Goal: Contribute content: Add original content to the website for others to see

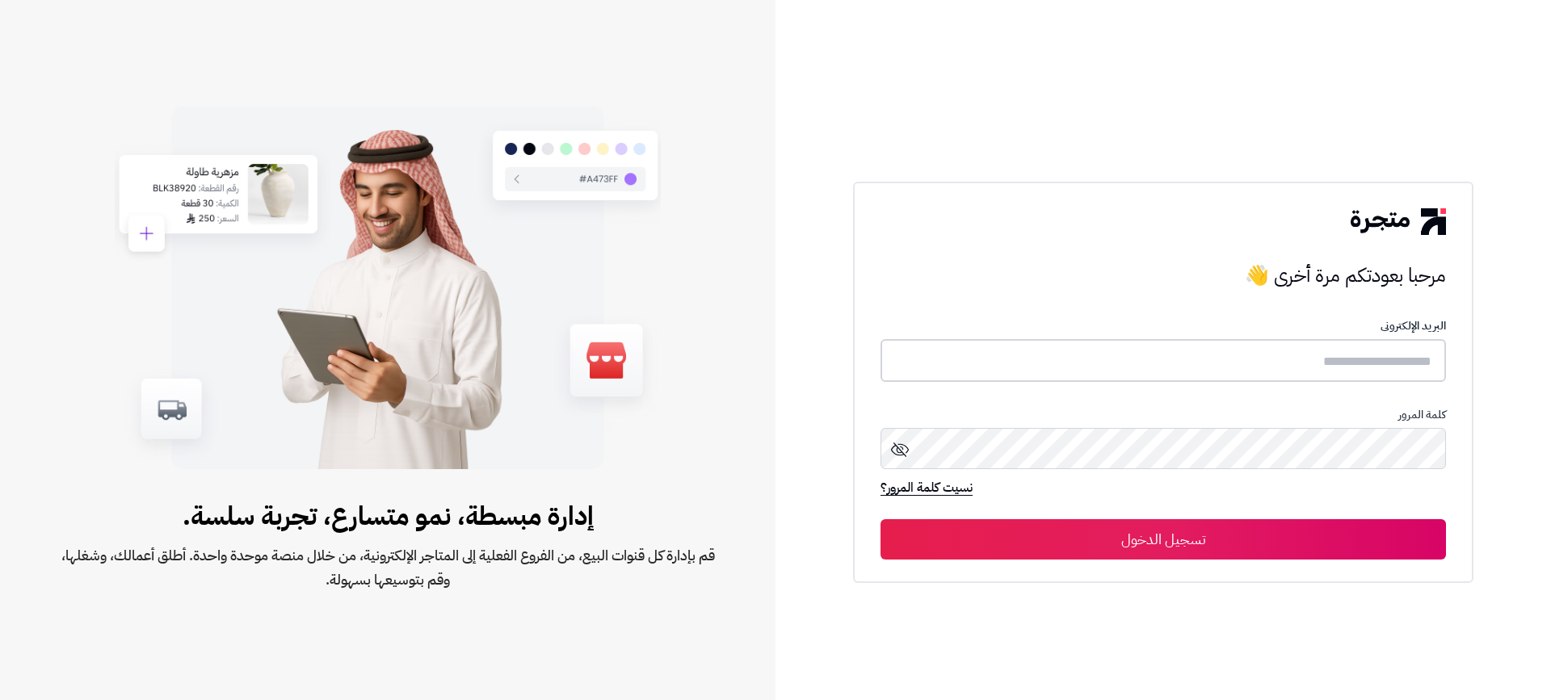
type input "**********"
click at [1187, 540] on button "تسجيل الدخول" at bounding box center [1162, 539] width 565 height 40
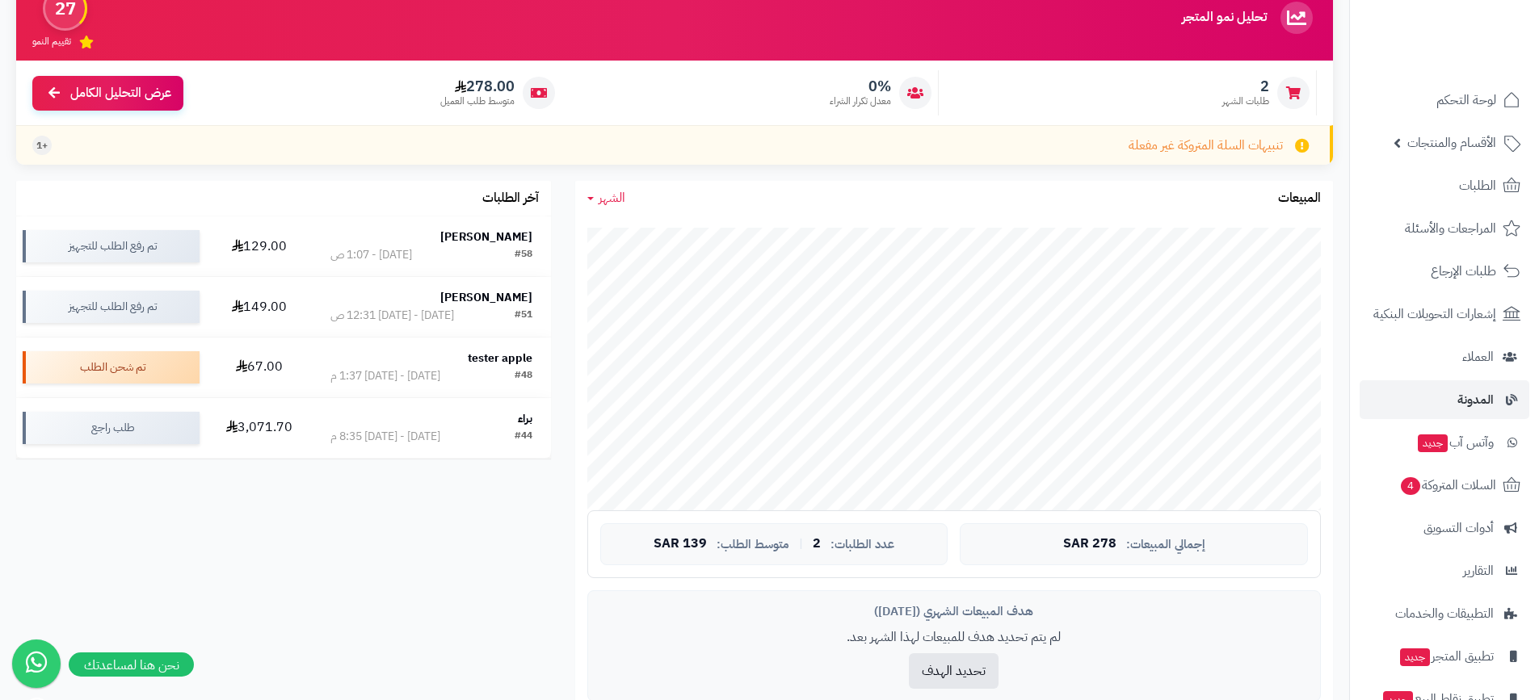
scroll to position [162, 0]
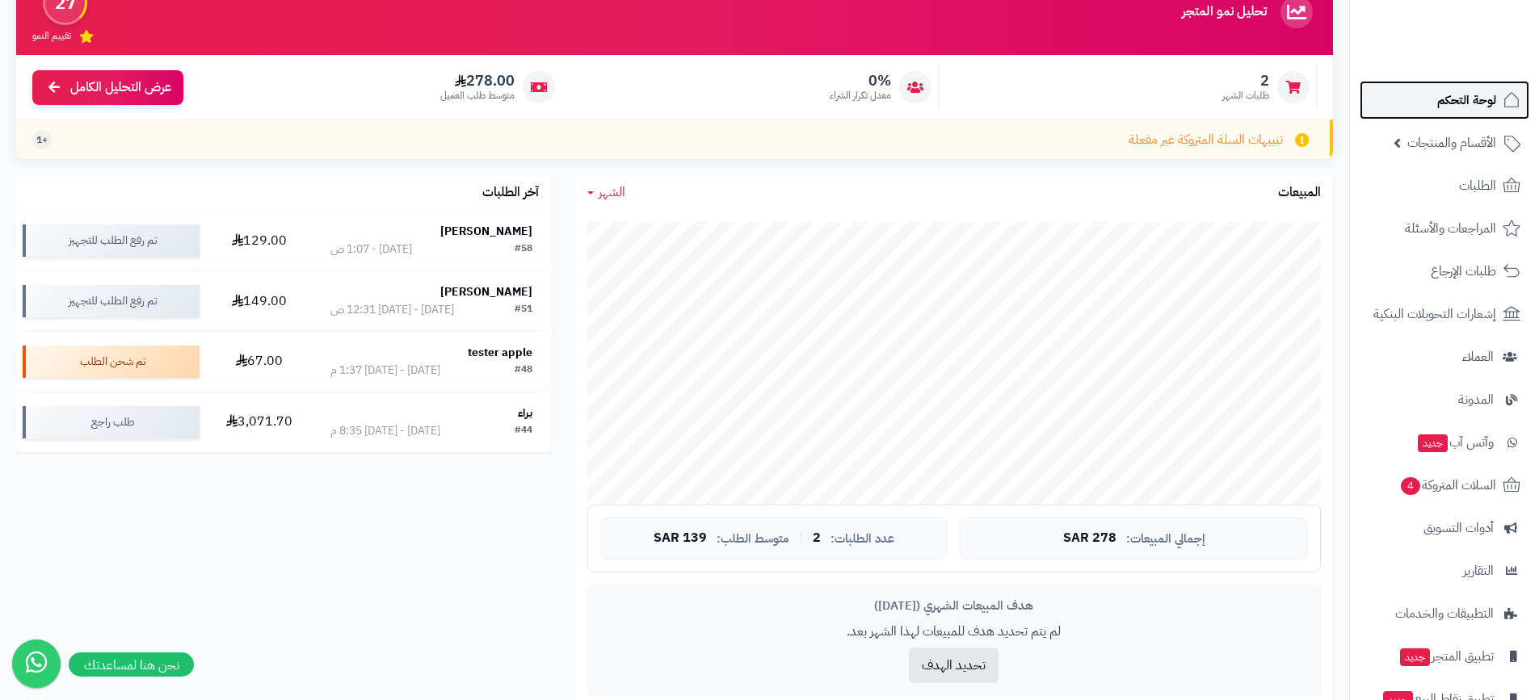
click at [1477, 115] on link "لوحة التحكم" at bounding box center [1444, 100] width 170 height 39
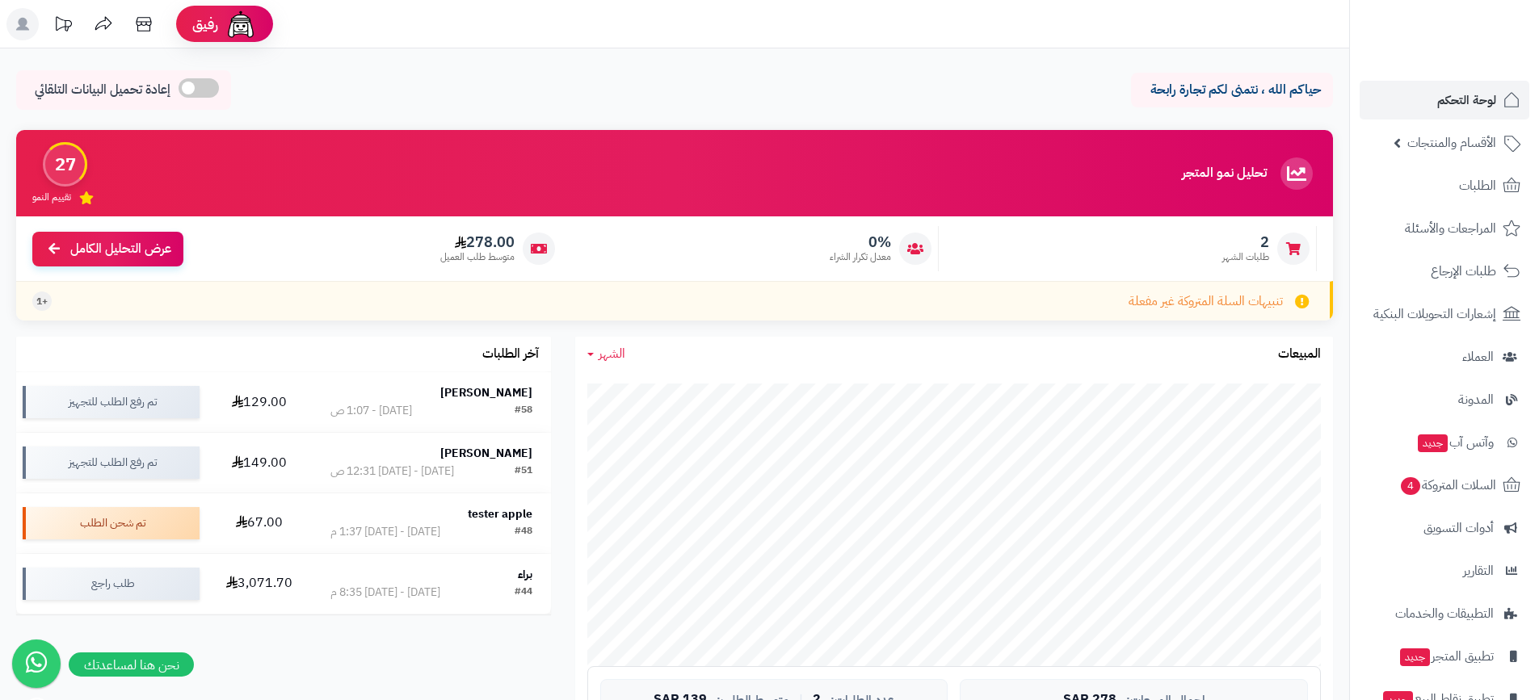
click at [1467, 154] on link "الأقسام والمنتجات" at bounding box center [1444, 143] width 170 height 39
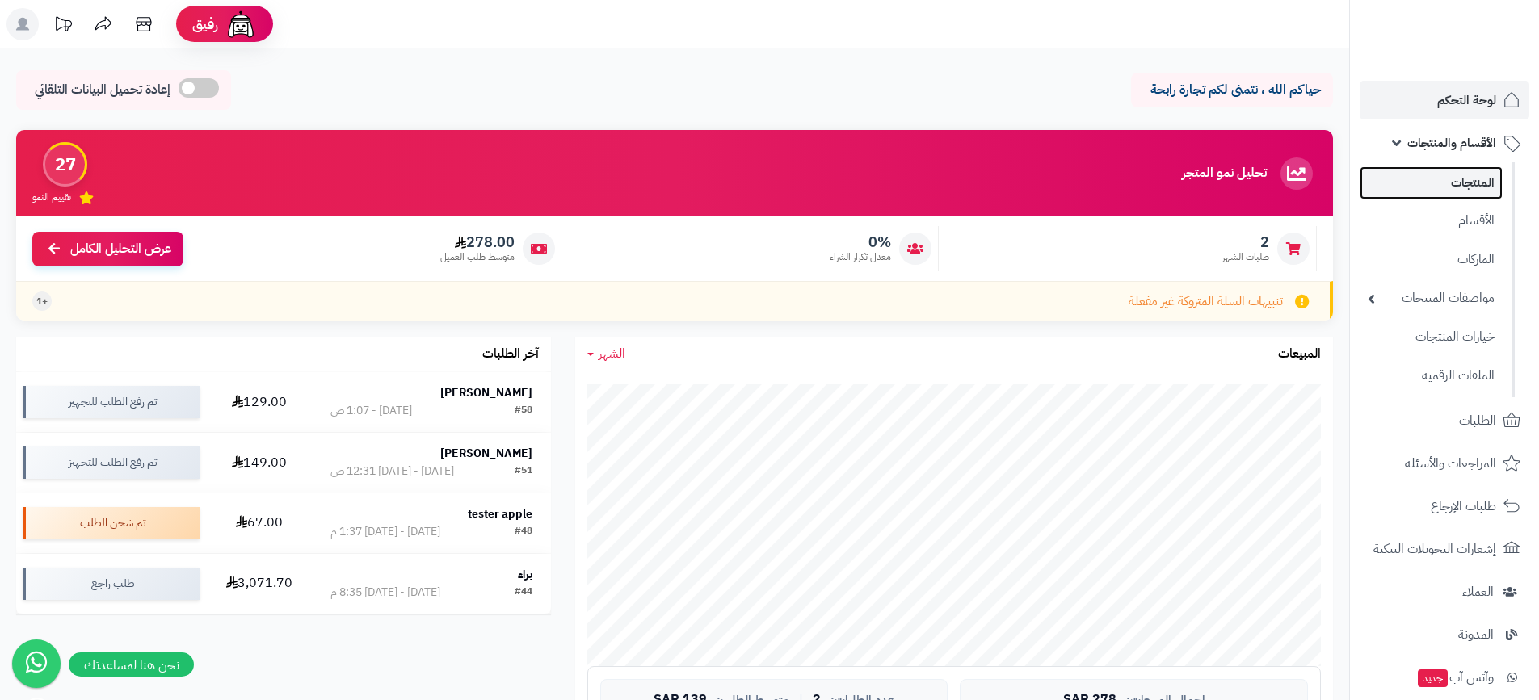
click at [1465, 181] on link "المنتجات" at bounding box center [1430, 182] width 143 height 33
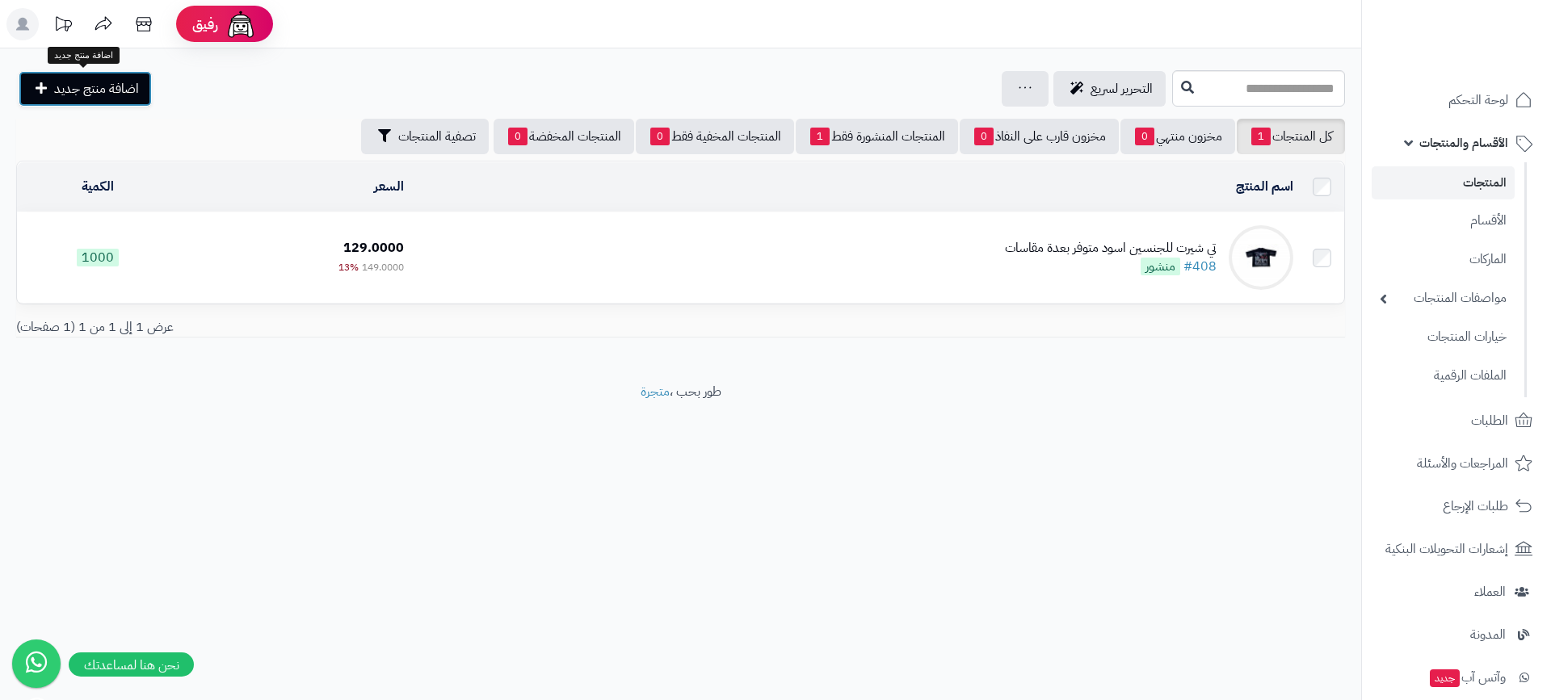
click at [87, 86] on span "اضافة منتج جديد" at bounding box center [96, 88] width 85 height 19
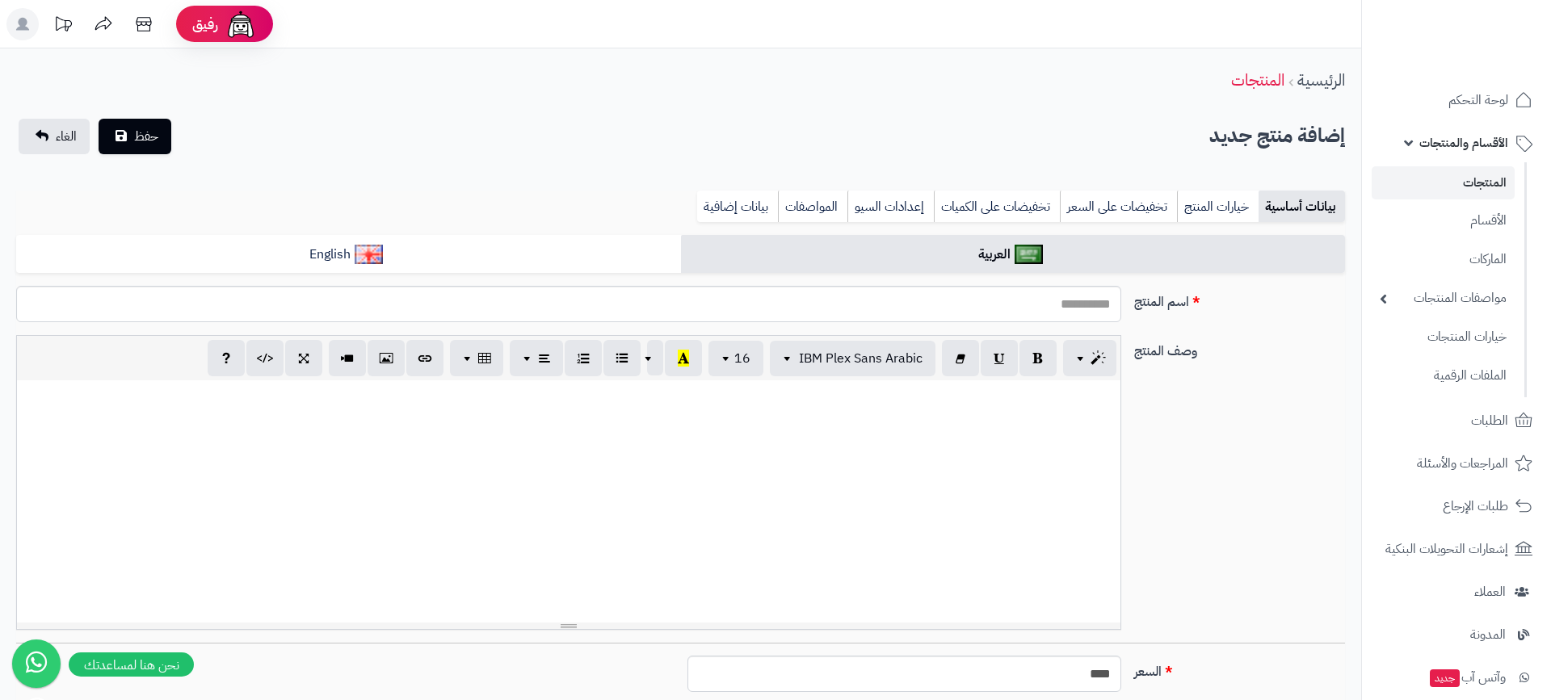
select select
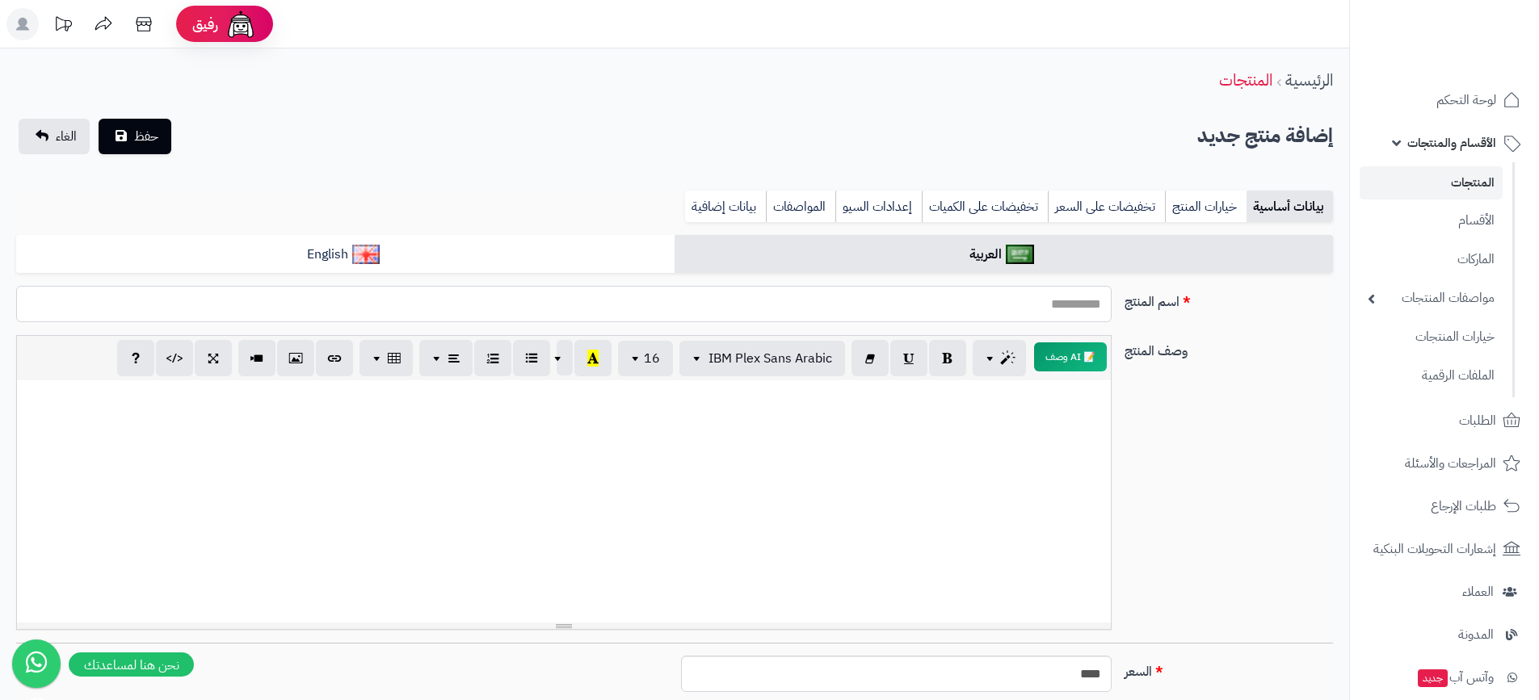
click at [1027, 300] on input "اسم المنتج" at bounding box center [563, 304] width 1095 height 36
type input "**********"
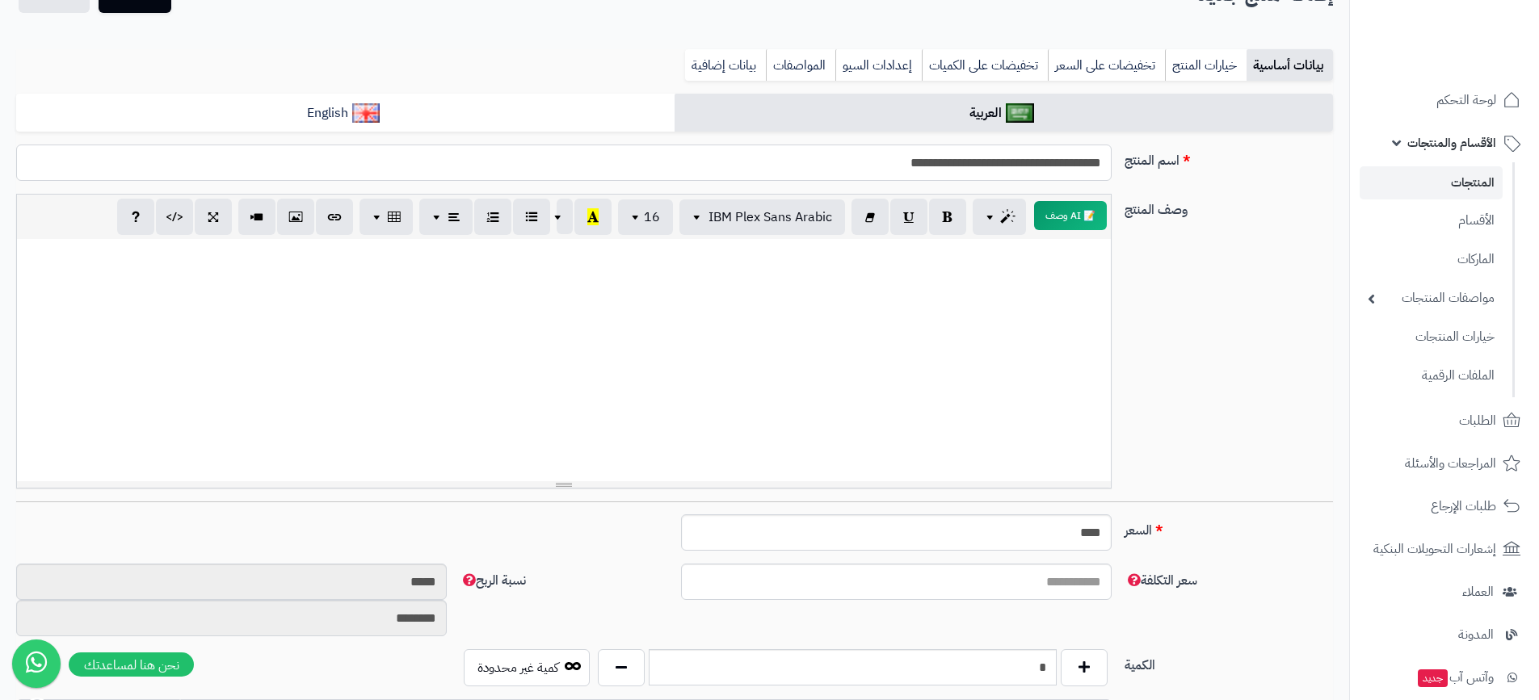
scroll to position [162, 0]
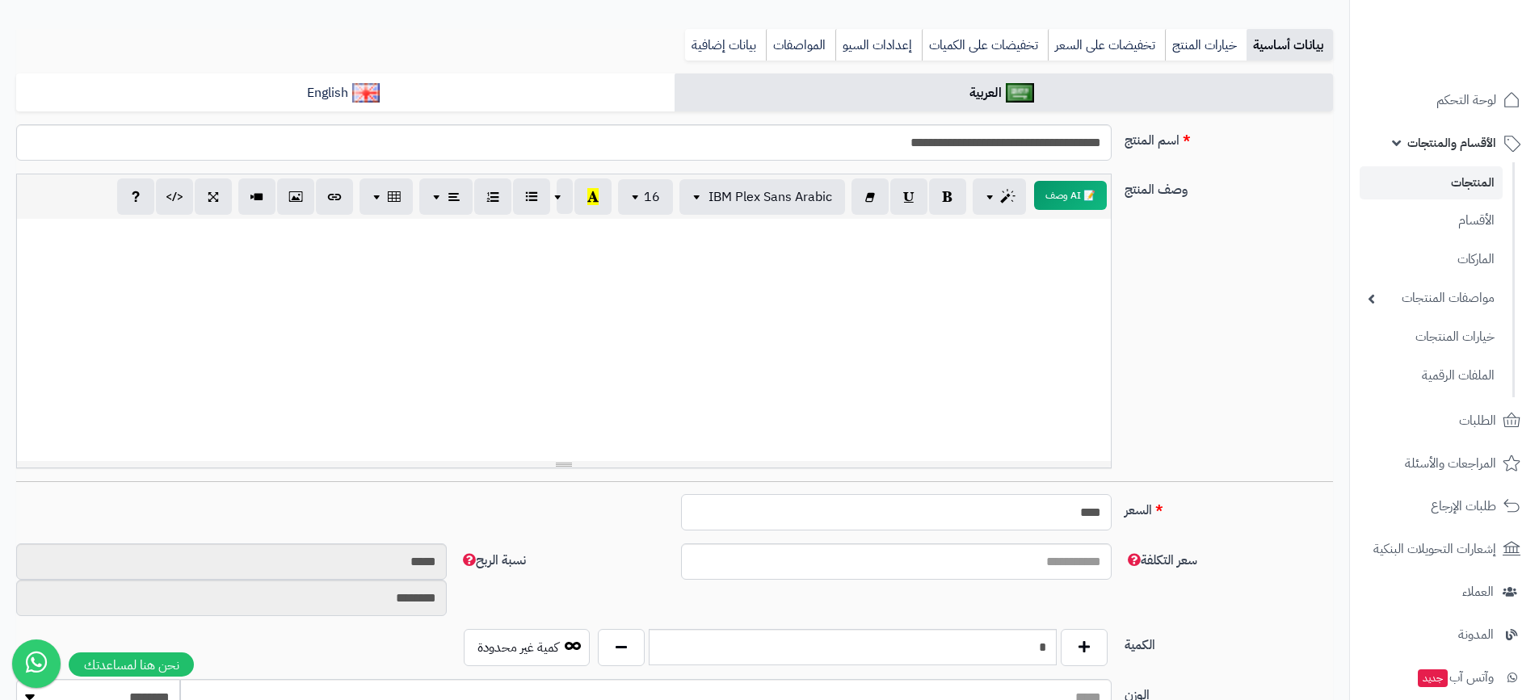
click at [1002, 519] on input "****" at bounding box center [896, 512] width 431 height 36
type input "*"
type input "***"
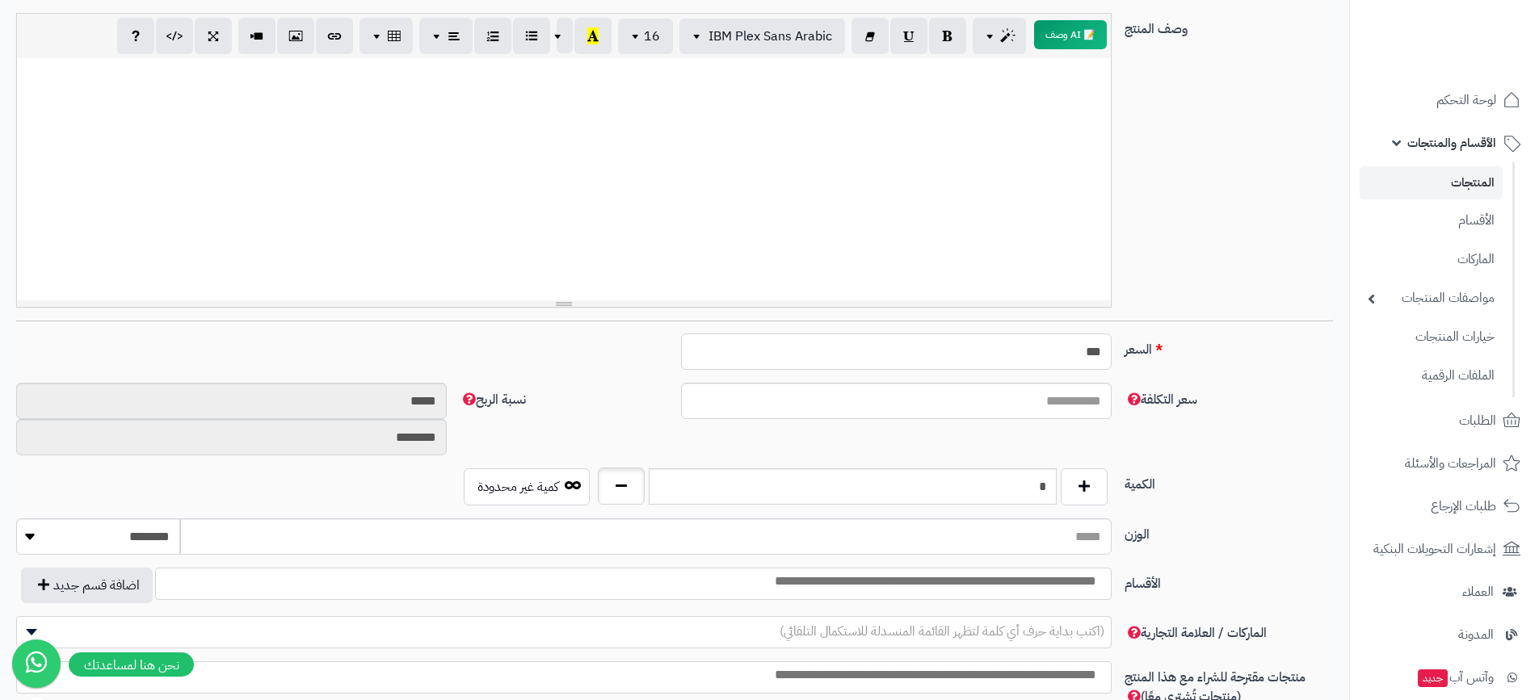
scroll to position [323, 0]
click at [621, 502] on button "button" at bounding box center [621, 485] width 47 height 37
type input "*"
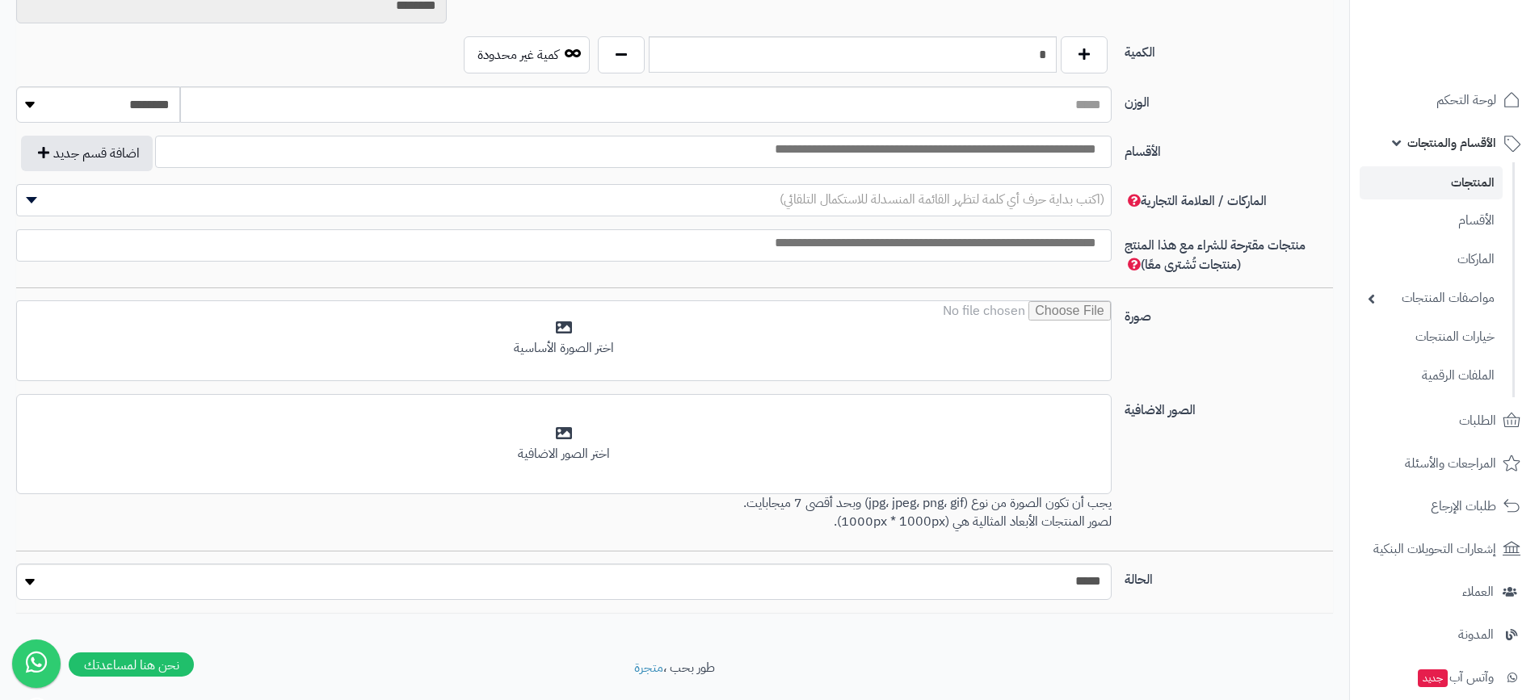
scroll to position [794, 0]
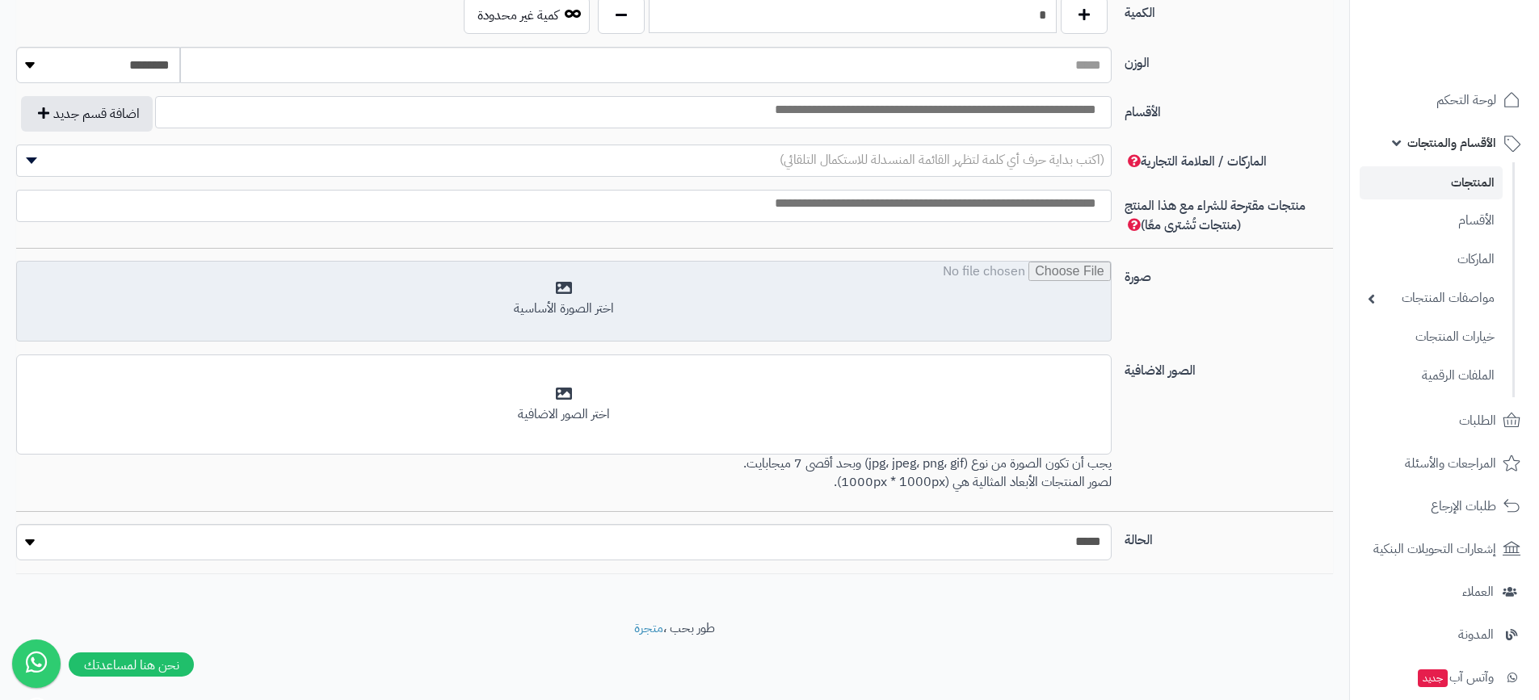
click at [603, 300] on input "file" at bounding box center [564, 302] width 1094 height 81
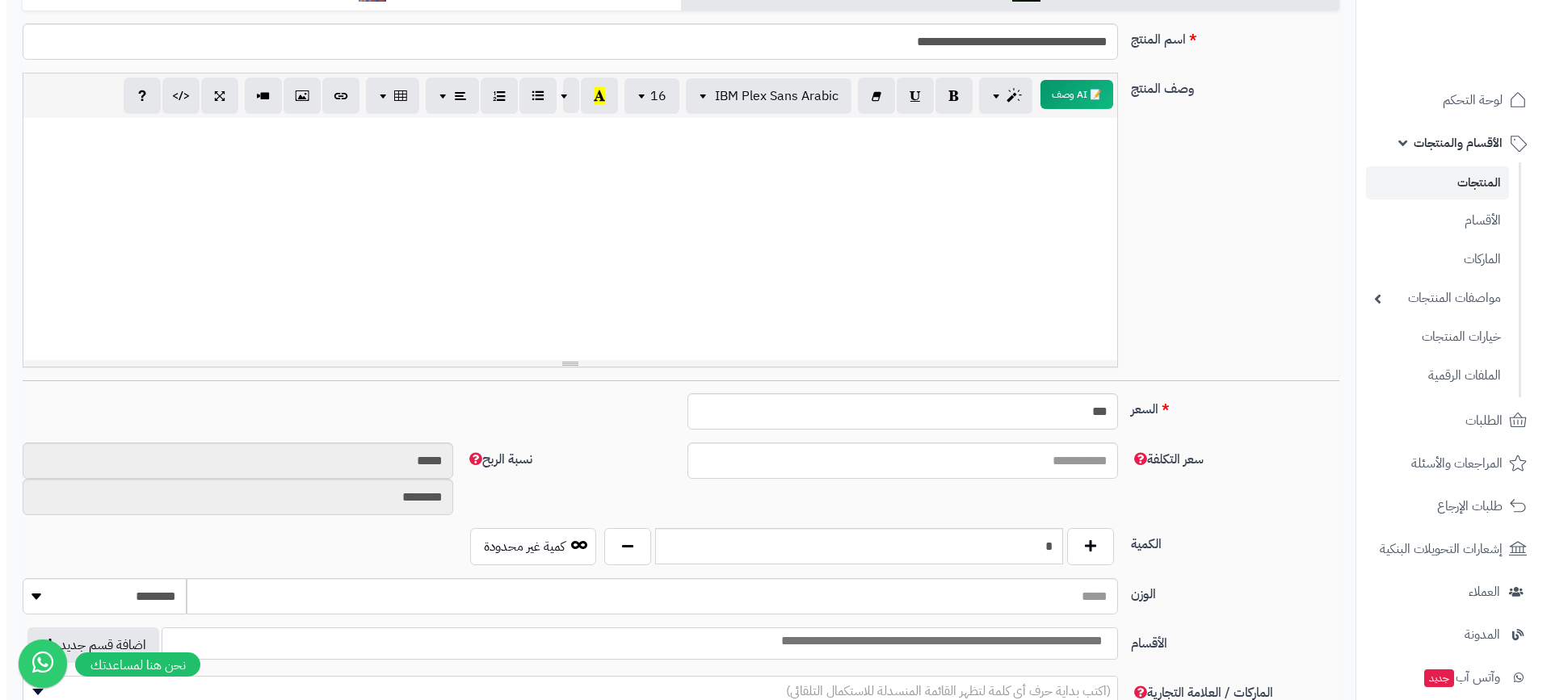
scroll to position [124, 0]
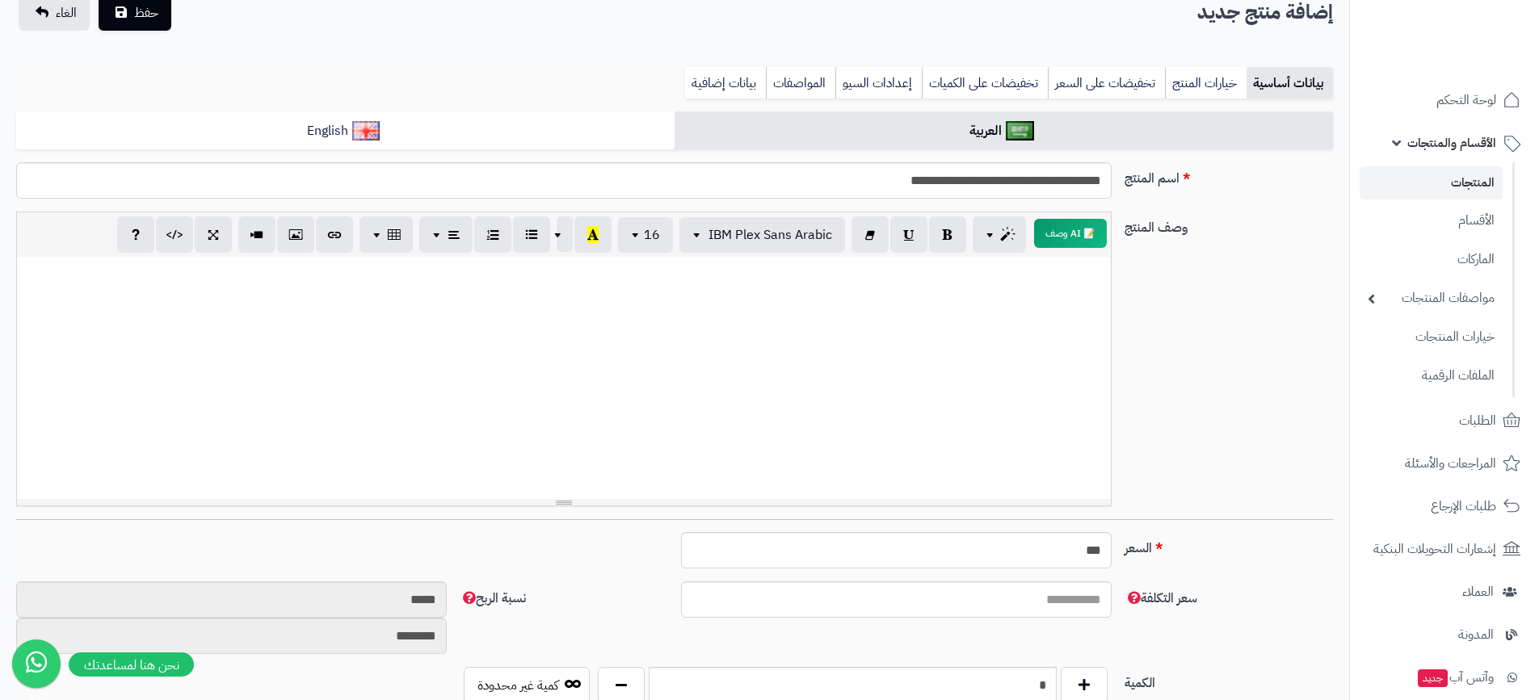
click at [1030, 311] on div at bounding box center [564, 378] width 1094 height 242
click at [1082, 236] on button "📝 AI وصف" at bounding box center [1070, 232] width 73 height 29
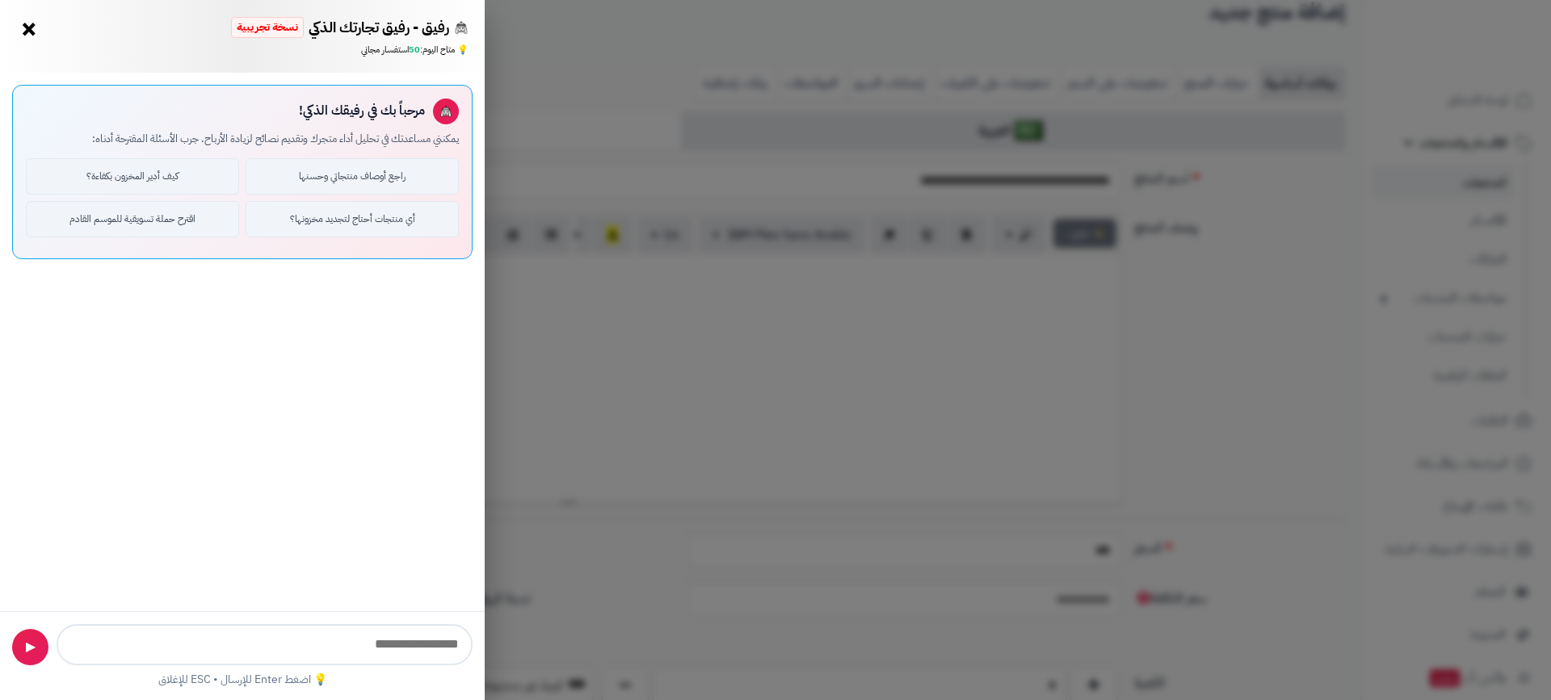
type input "**********"
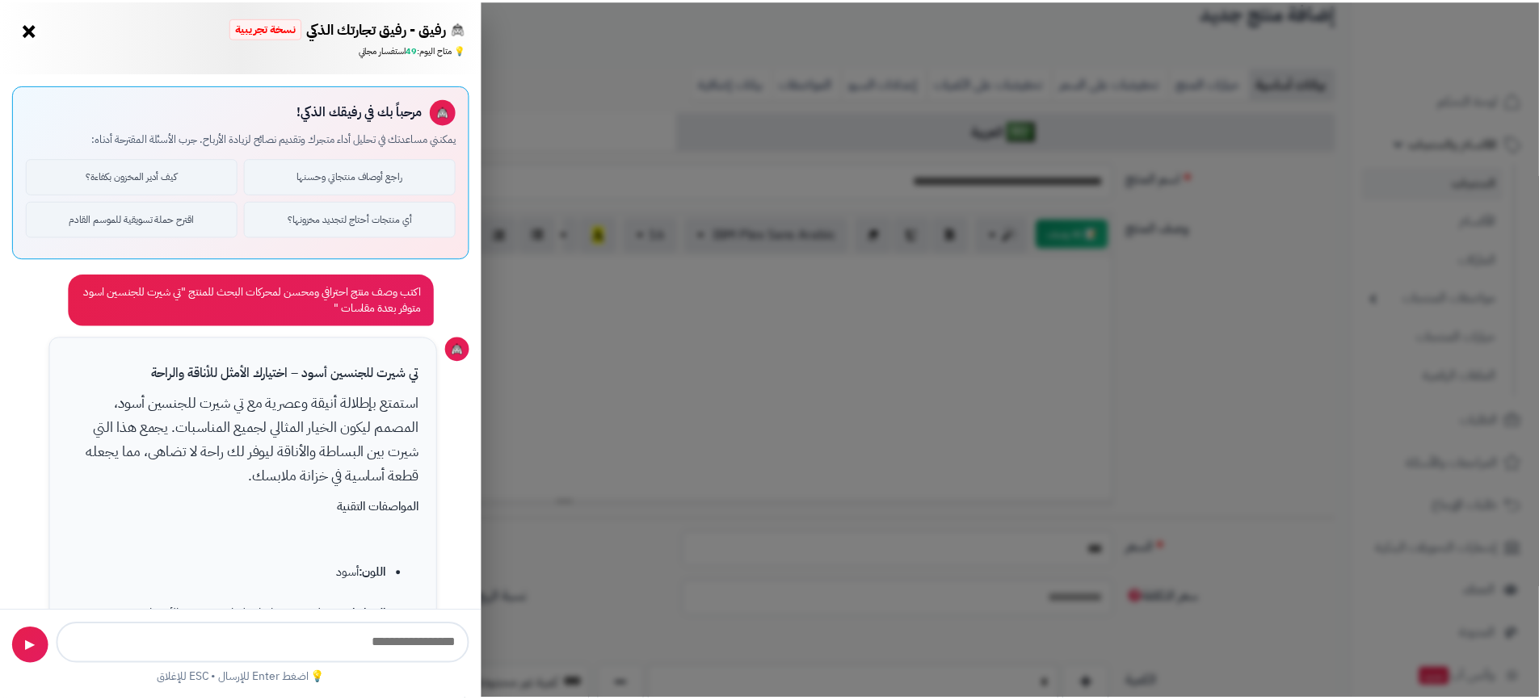
scroll to position [788, 0]
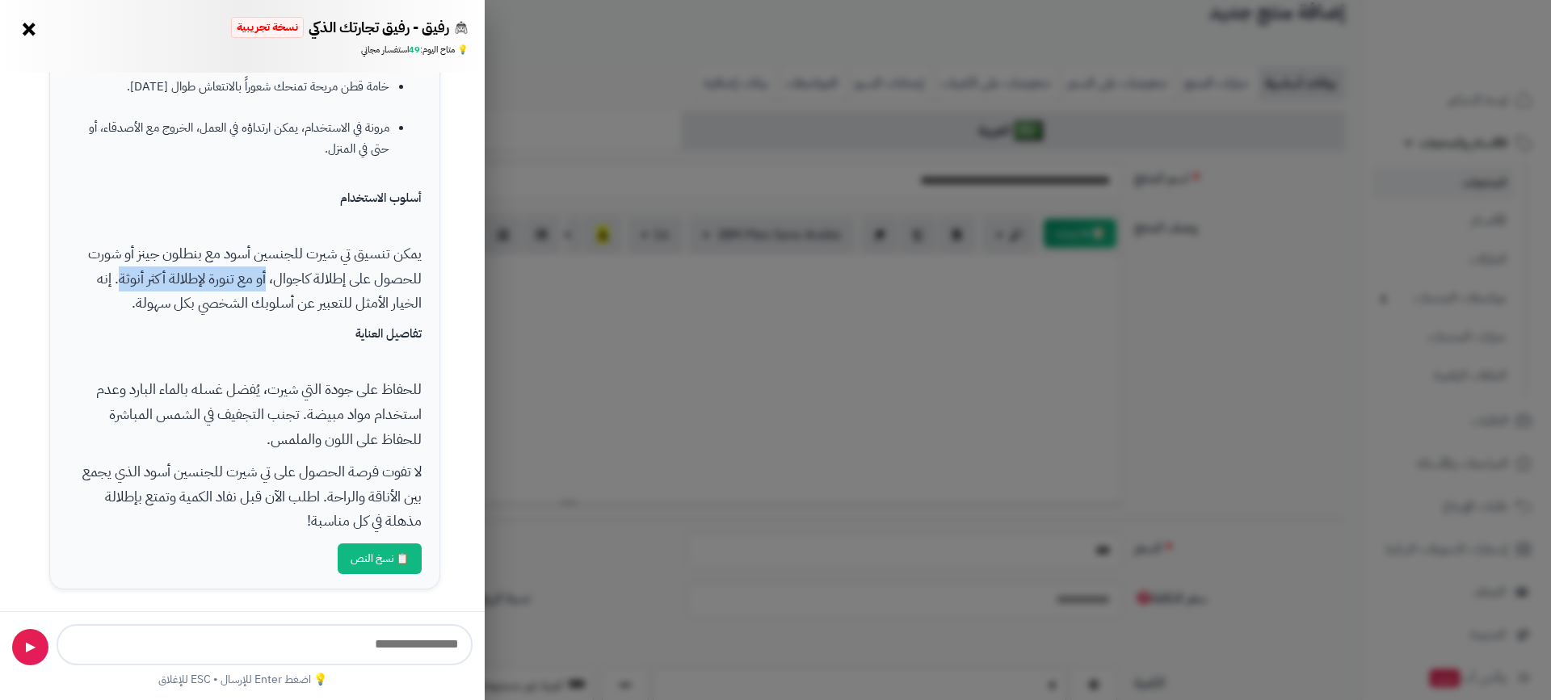
drag, startPoint x: 120, startPoint y: 279, endPoint x: 266, endPoint y: 285, distance: 146.3
click at [266, 285] on p "يمكن تنسيق تي شيرت للجنسين أسود مع بنطلون جينز أو شورت للحصول على إطلالة كاجوال…" at bounding box center [245, 279] width 355 height 74
click at [389, 557] on button "📋 نسخ النص" at bounding box center [380, 558] width 84 height 31
click at [757, 368] on div "رفيق - رفيق تجارتك الذكي نسخة تجريبية 🌱 تاجر جديد × 💡 متاح اليوم: 49 استفسار مج…" at bounding box center [775, 350] width 1551 height 700
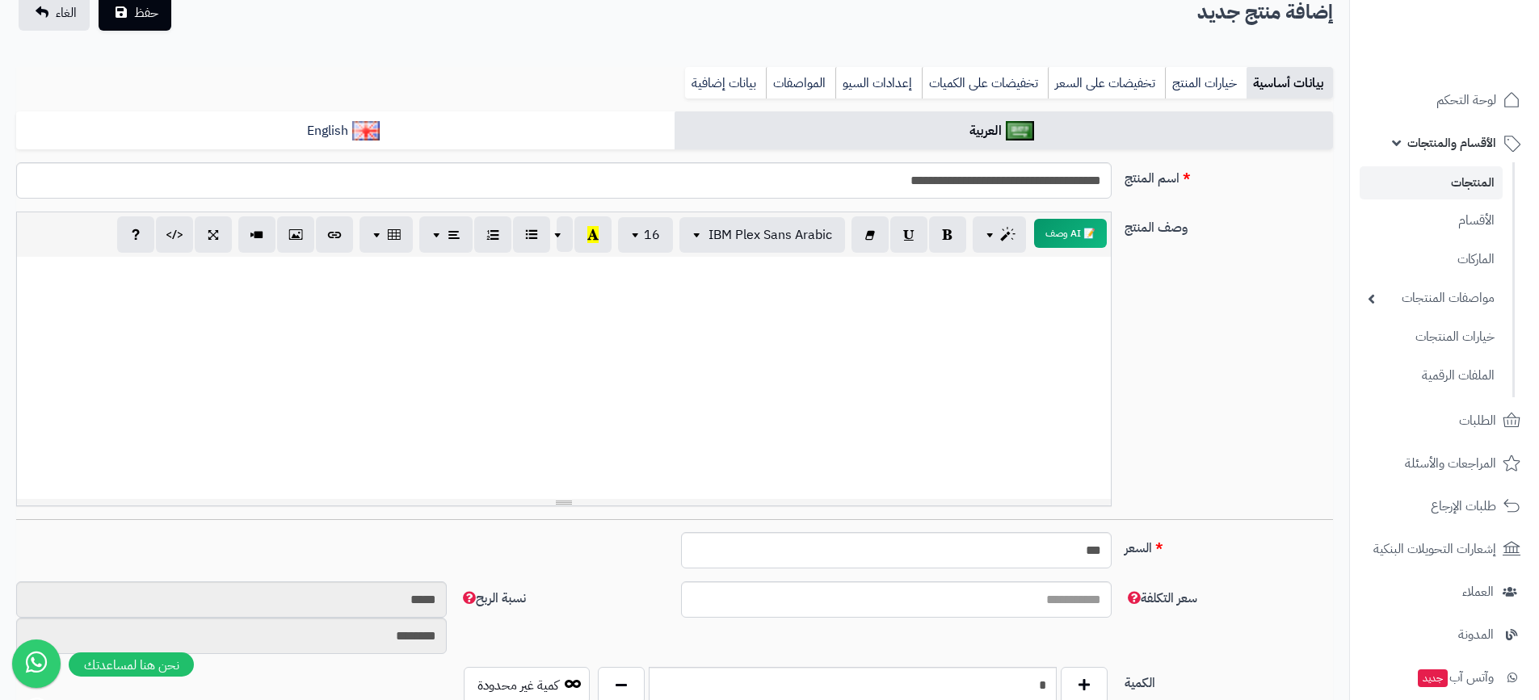
paste div
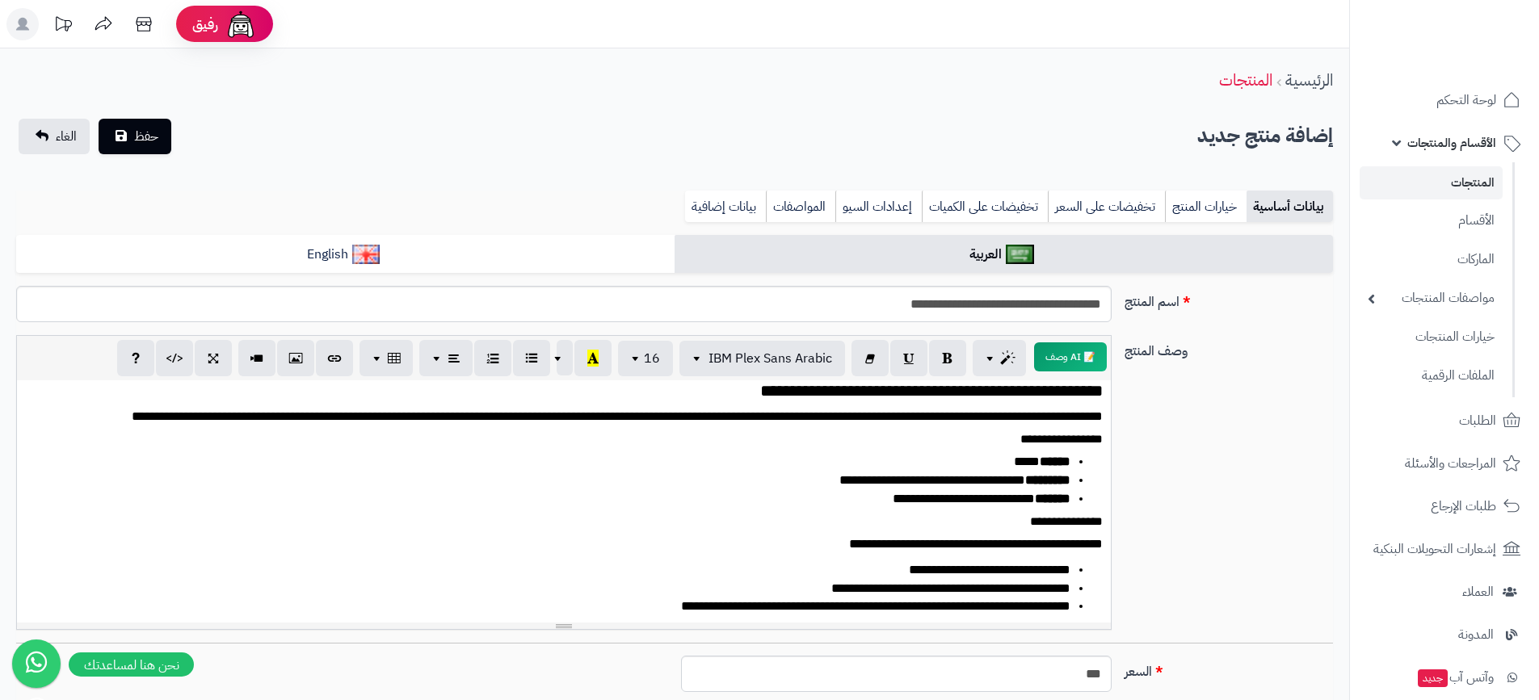
scroll to position [0, 0]
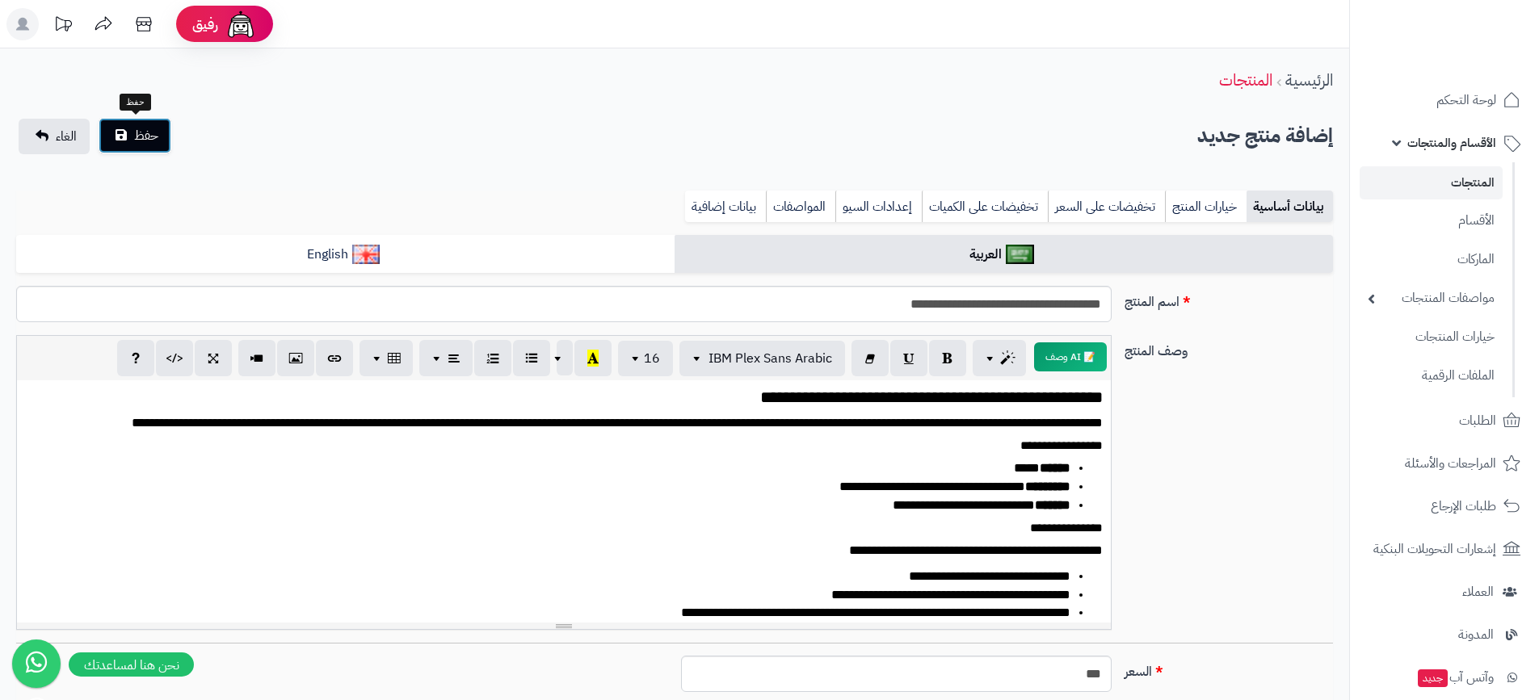
click at [158, 146] on button "حفظ" at bounding box center [135, 136] width 73 height 36
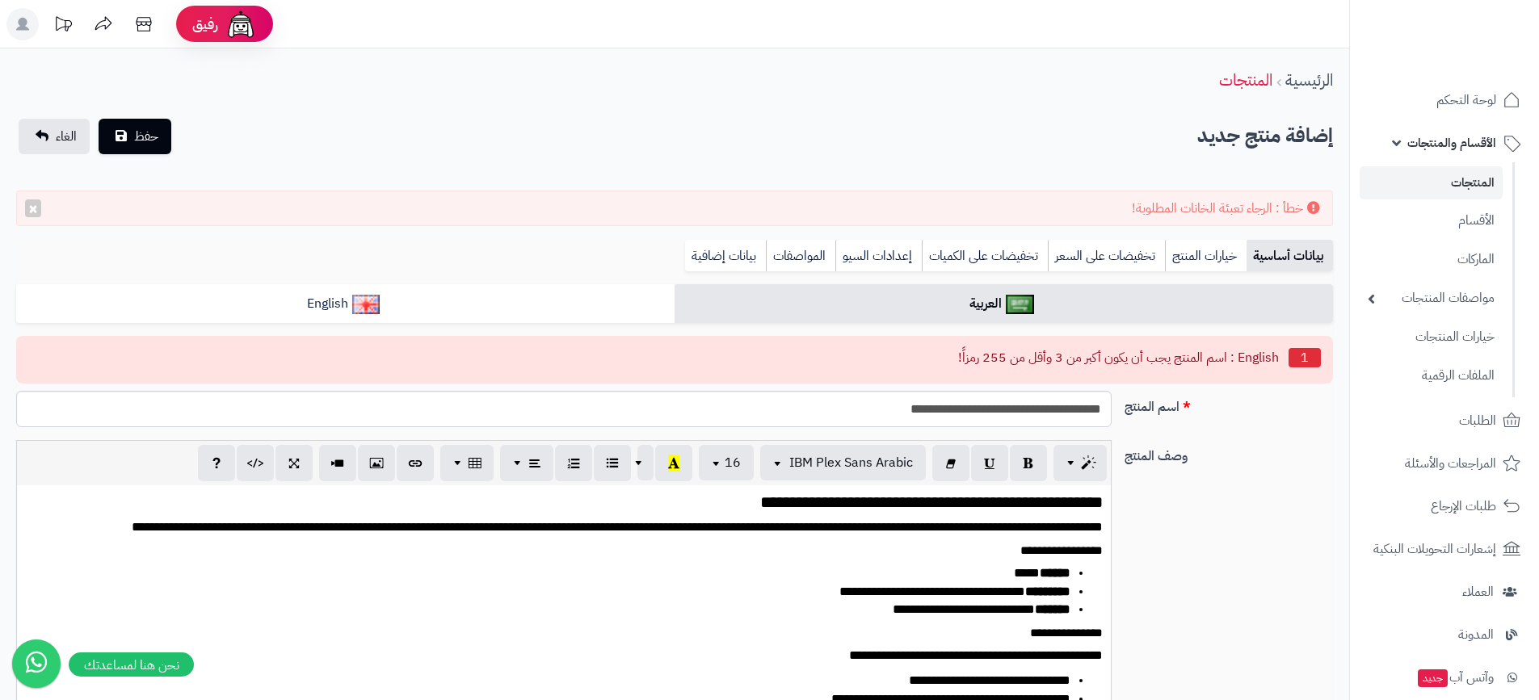
select select
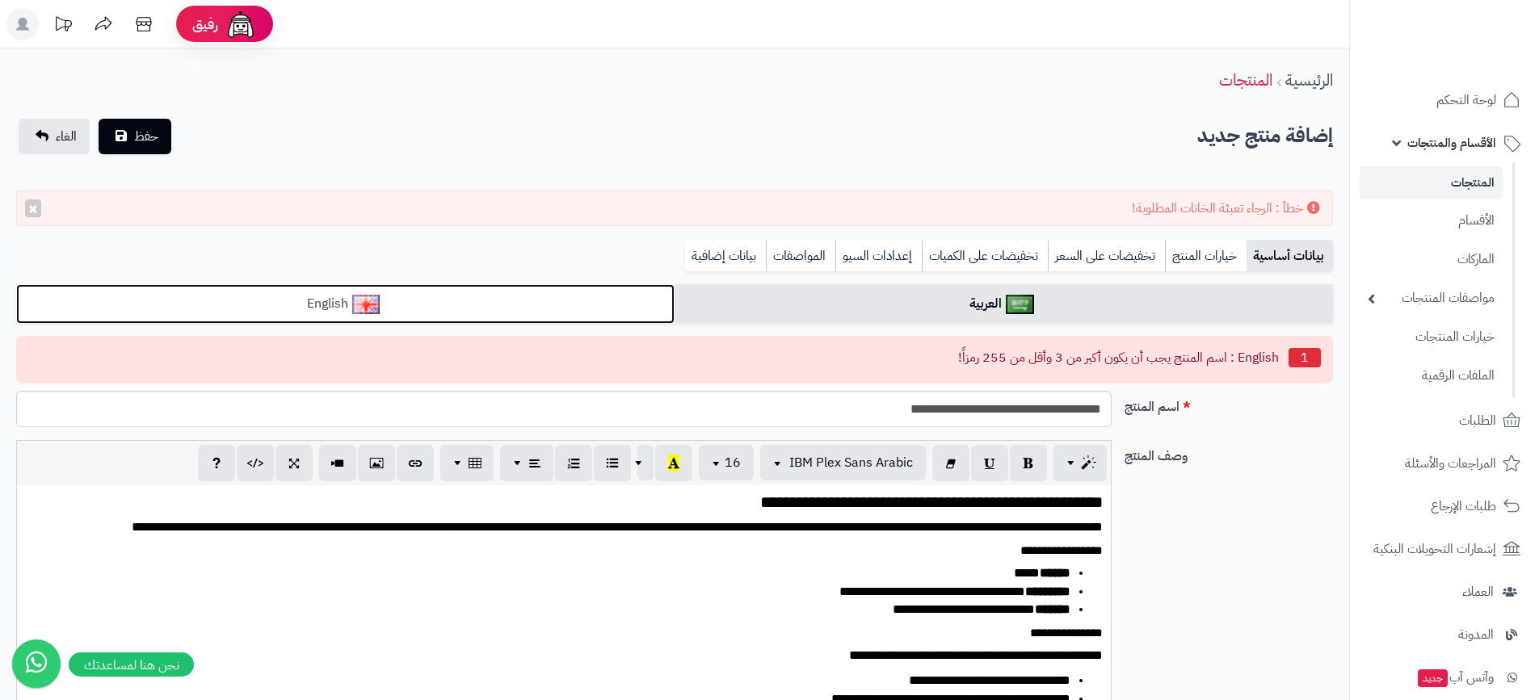
click at [472, 299] on link "English" at bounding box center [345, 304] width 658 height 40
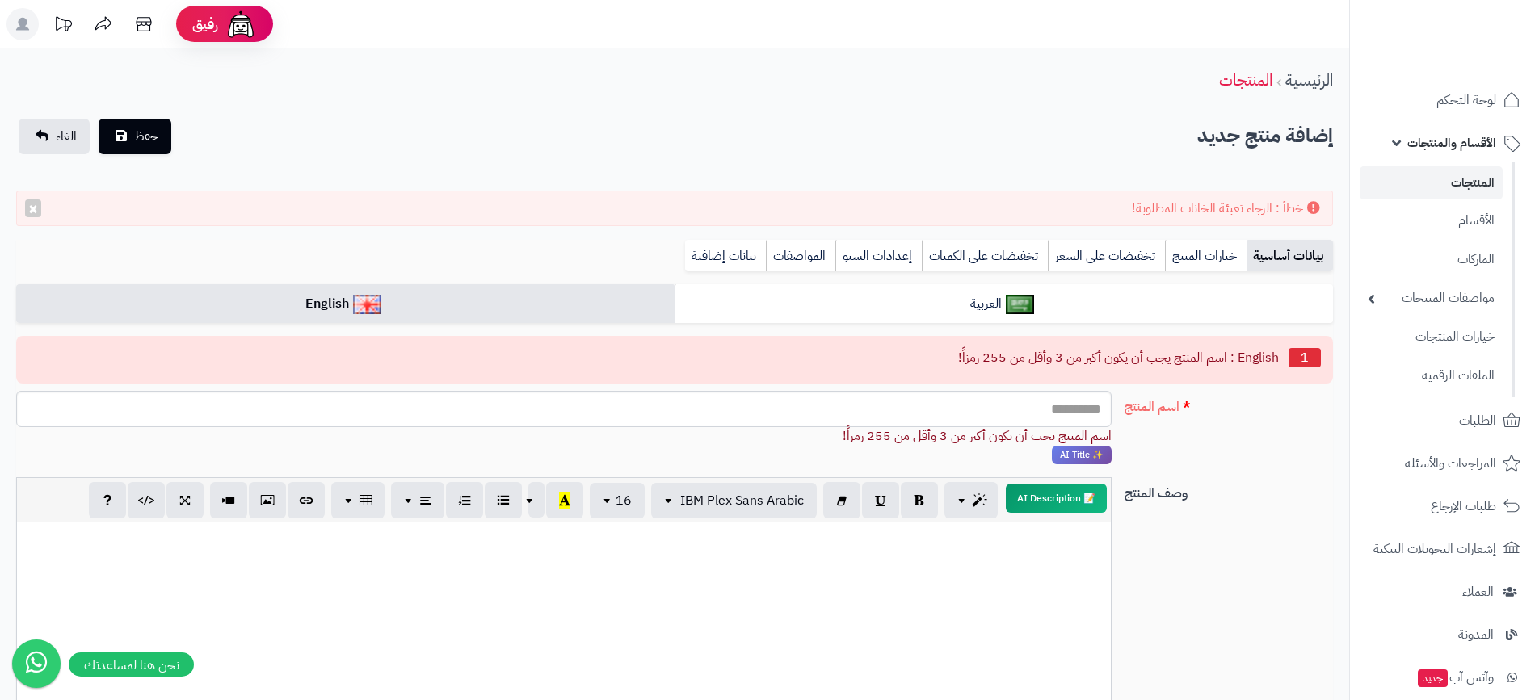
drag, startPoint x: 992, startPoint y: 433, endPoint x: 988, endPoint y: 424, distance: 9.8
click at [992, 432] on div "اسم المنتج يجب أن يكون أكبر من 3 وأقل من 255 رمزاً!" at bounding box center [563, 436] width 1095 height 19
click at [987, 420] on input "اسم المنتج" at bounding box center [563, 409] width 1095 height 36
type input "**********"
click at [154, 137] on span "حفظ" at bounding box center [146, 135] width 24 height 19
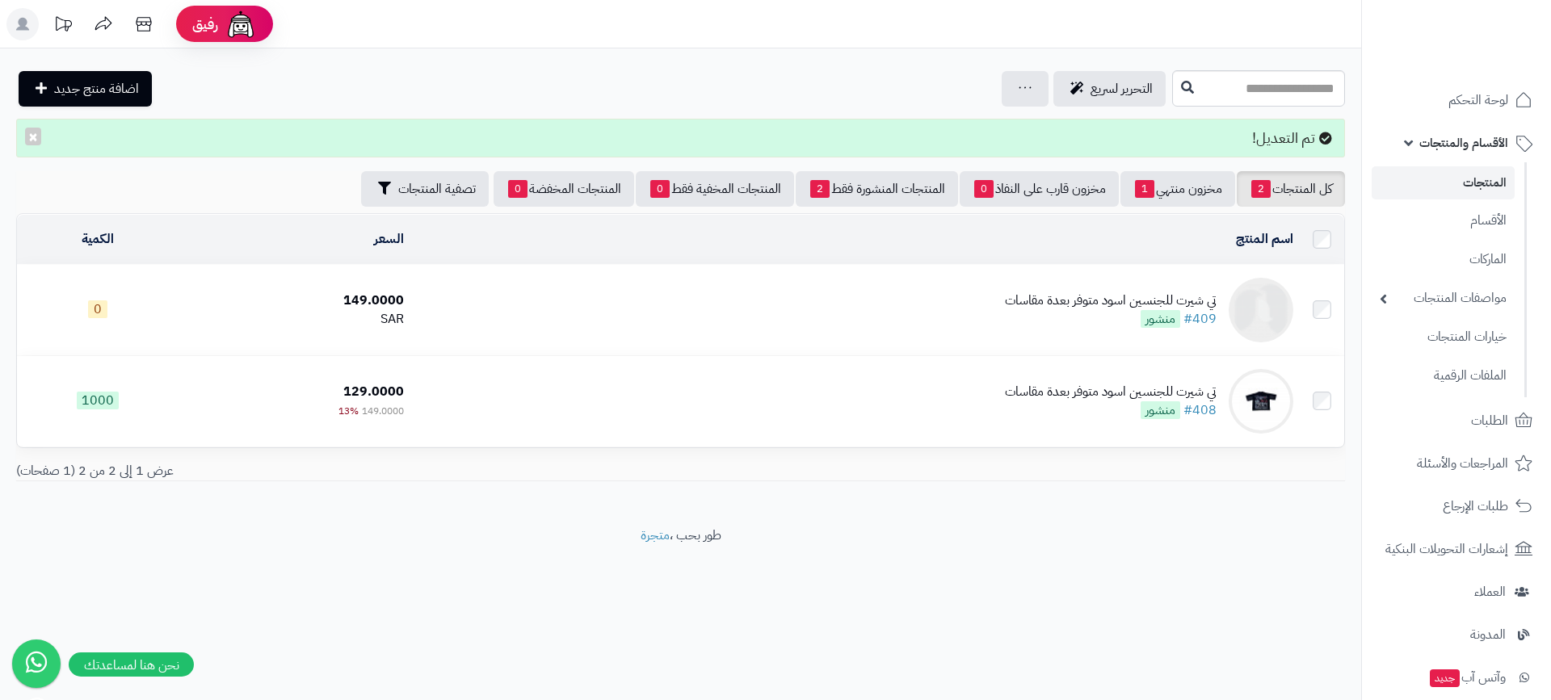
click at [1142, 283] on td "تي شيرت للجنسين اسود متوفر بعدة مقاسات #409 منشور" at bounding box center [854, 310] width 889 height 90
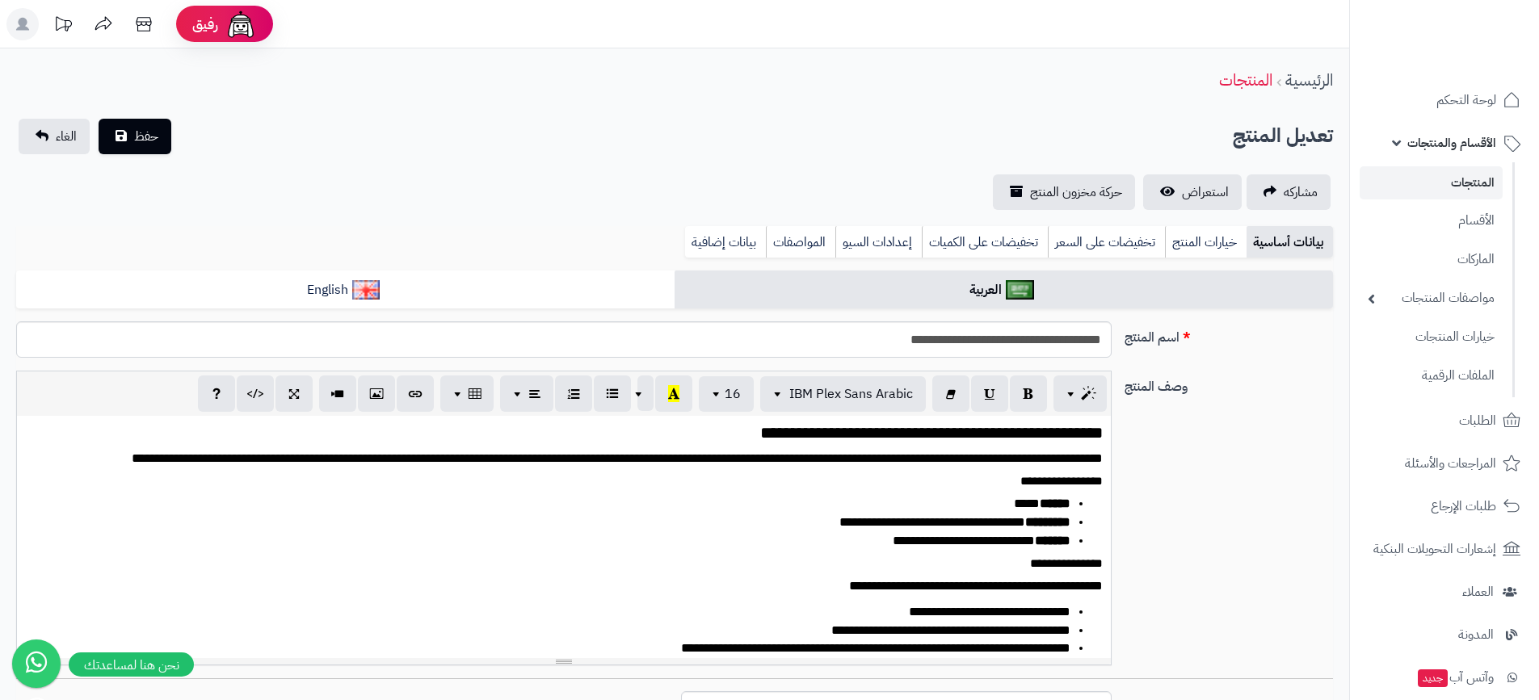
select select
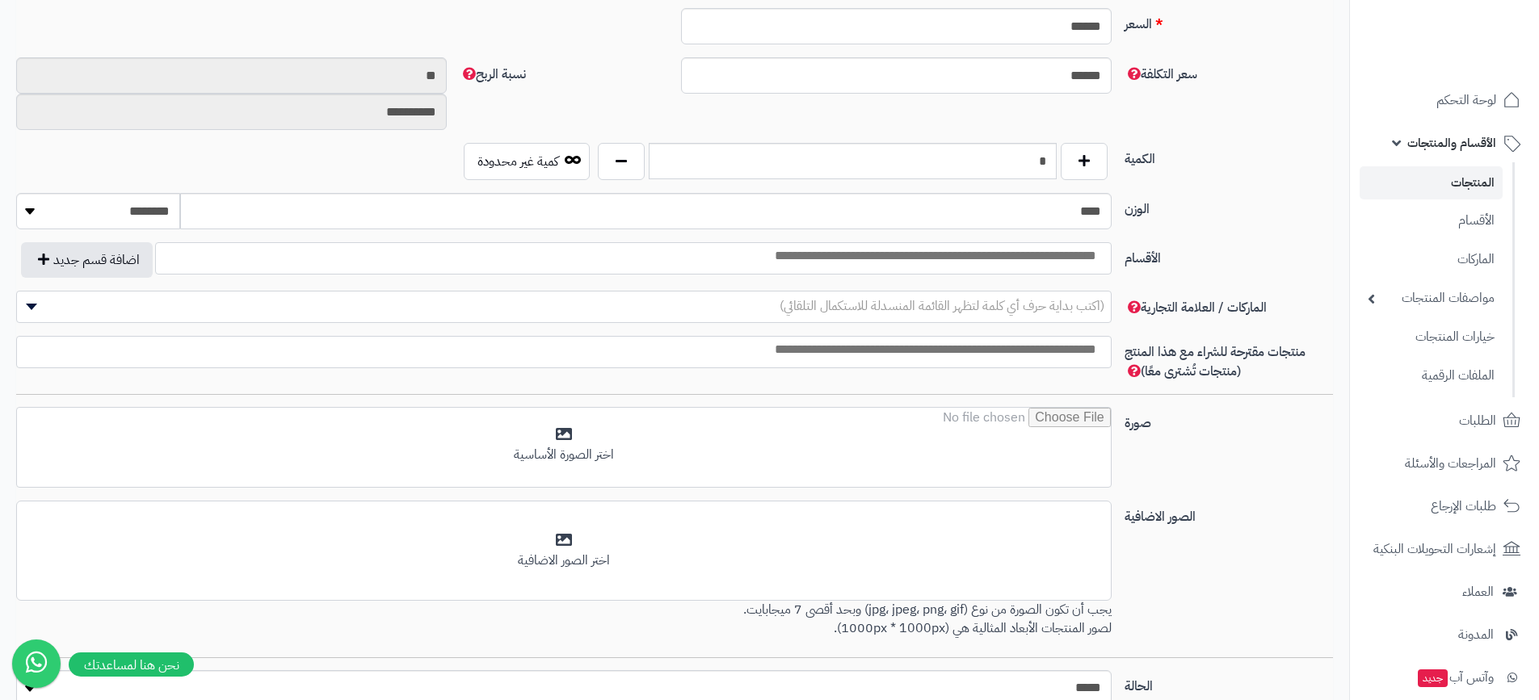
scroll to position [830, 0]
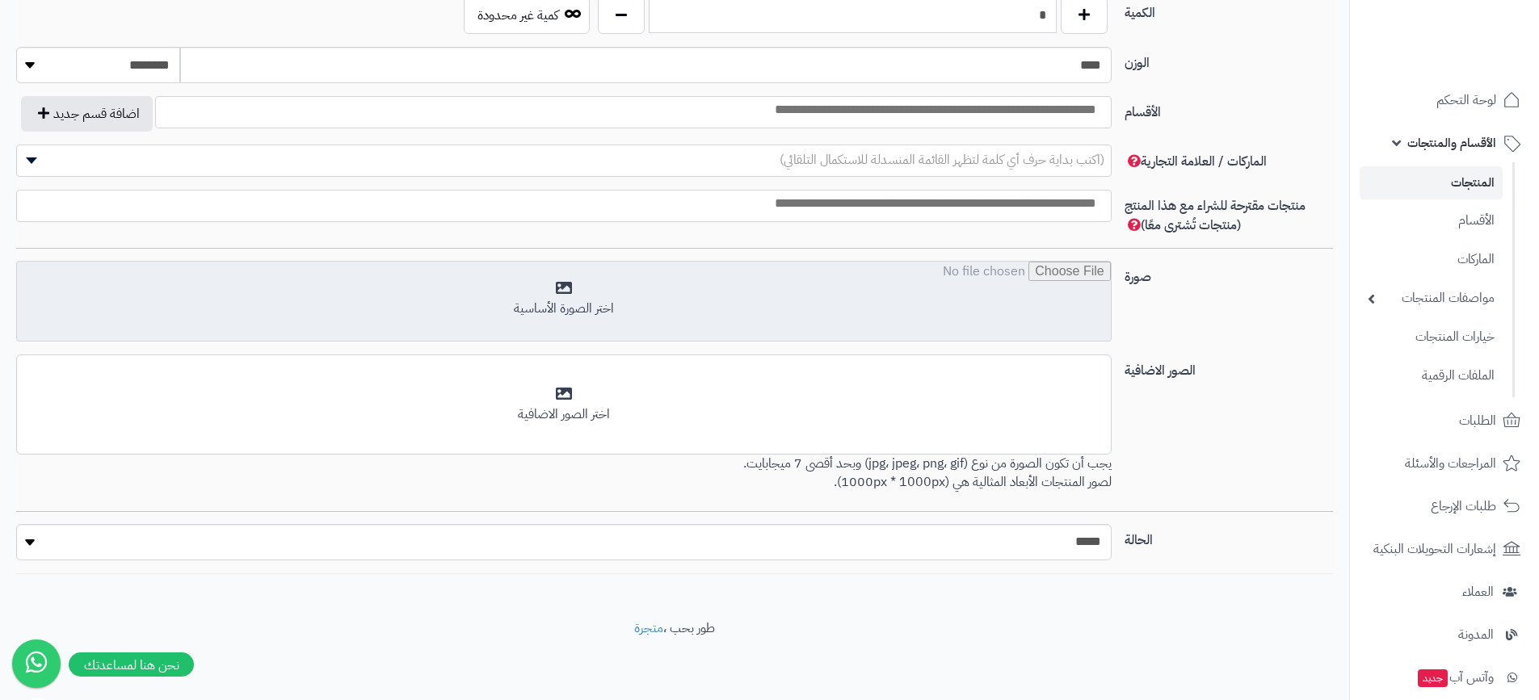
click at [625, 277] on input "file" at bounding box center [564, 302] width 1094 height 81
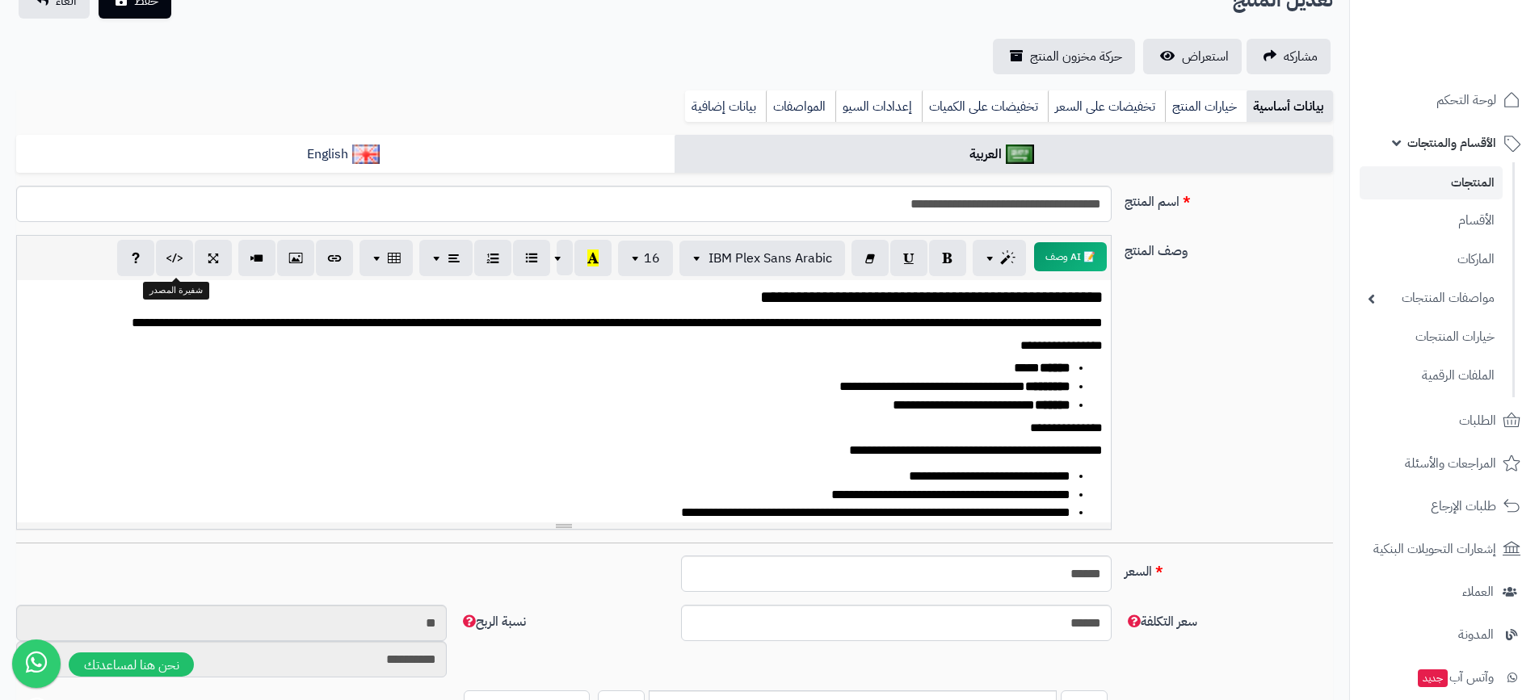
scroll to position [0, 0]
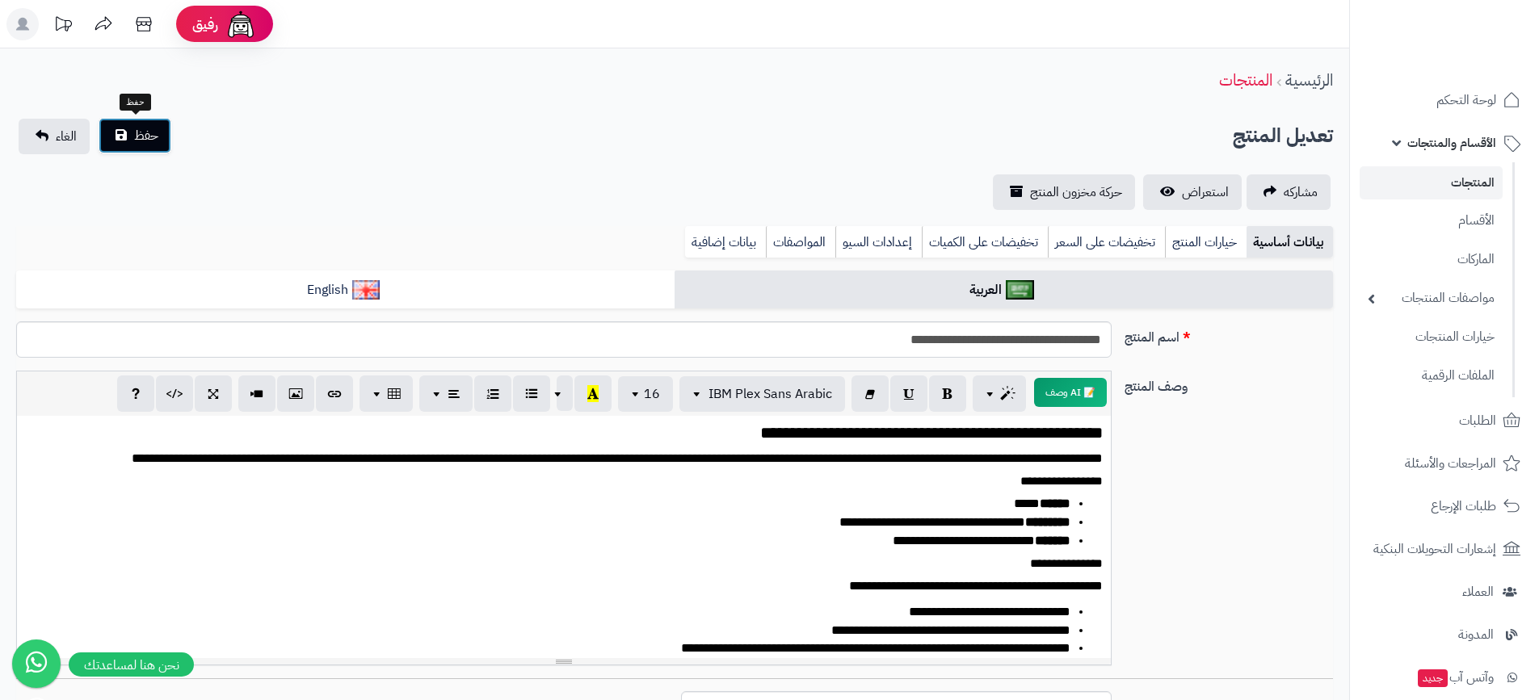
click at [136, 140] on span "حفظ" at bounding box center [146, 135] width 24 height 19
